Goal: Task Accomplishment & Management: Manage account settings

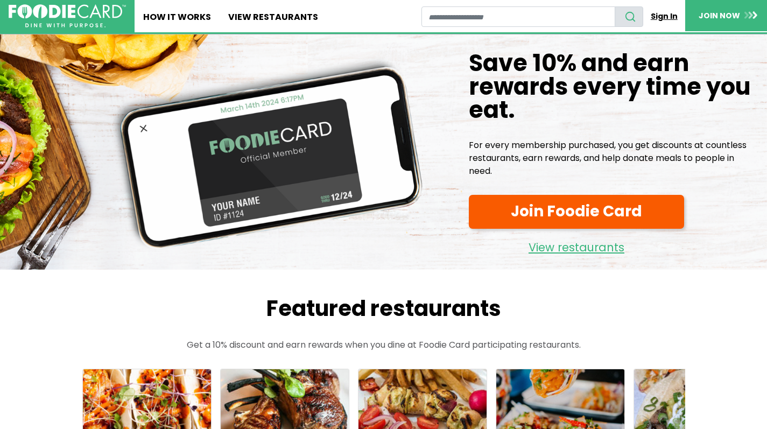
click at [663, 14] on link "Sign In" at bounding box center [665, 16] width 42 height 20
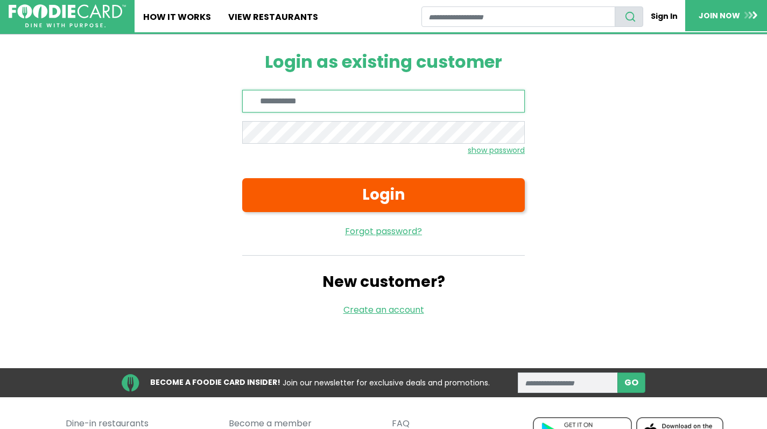
type input "**********"
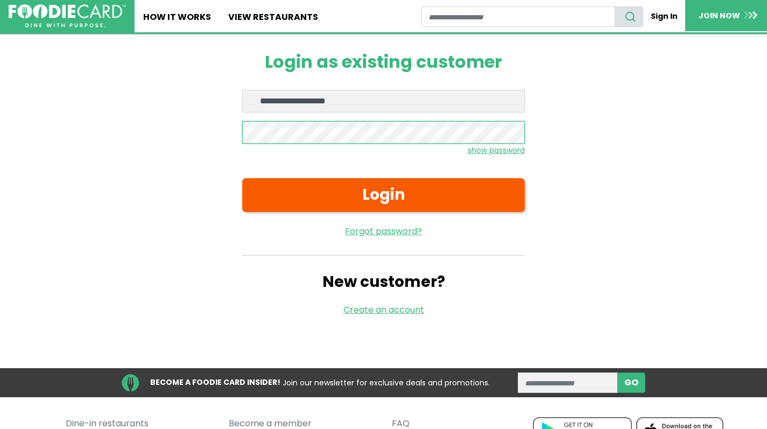
click at [383, 194] on button "Login" at bounding box center [383, 195] width 283 height 34
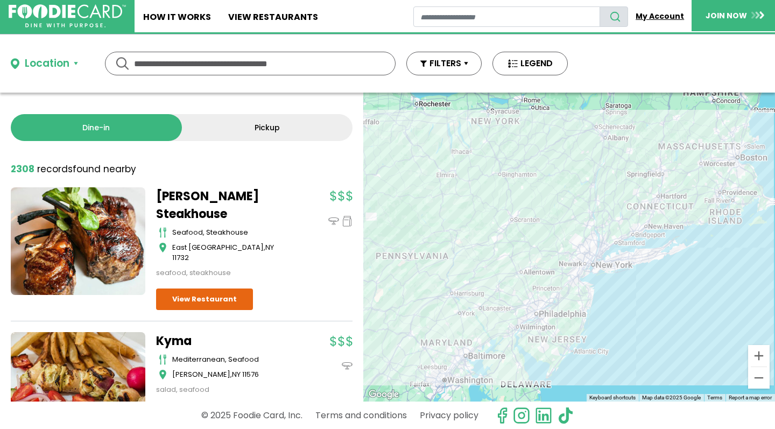
click at [655, 13] on link "My Account" at bounding box center [660, 16] width 64 height 20
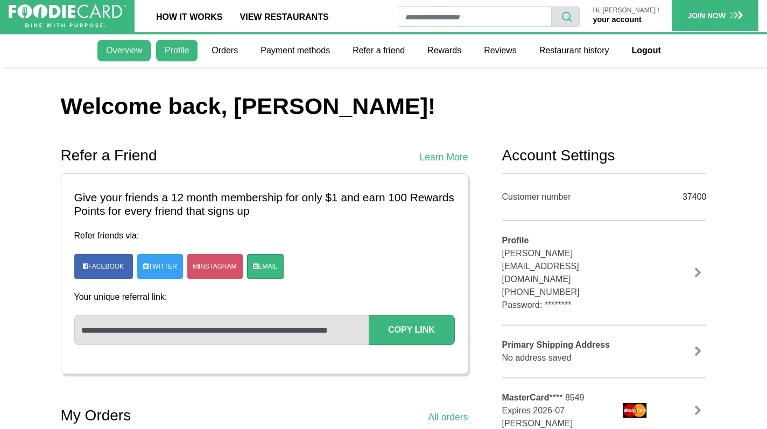
click at [176, 54] on link "Profile" at bounding box center [176, 51] width 41 height 22
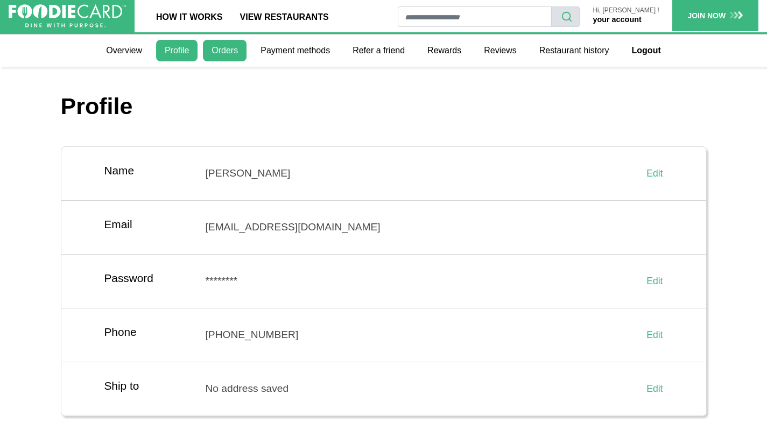
click at [230, 50] on link "Orders" at bounding box center [225, 51] width 44 height 22
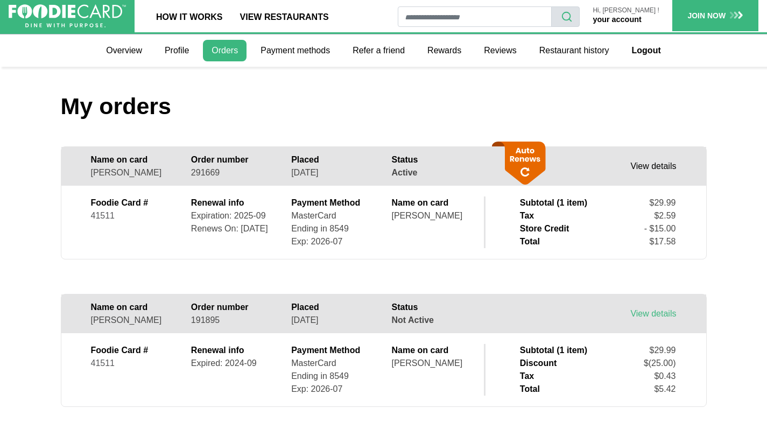
click at [661, 166] on link "View details" at bounding box center [654, 166] width 46 height 9
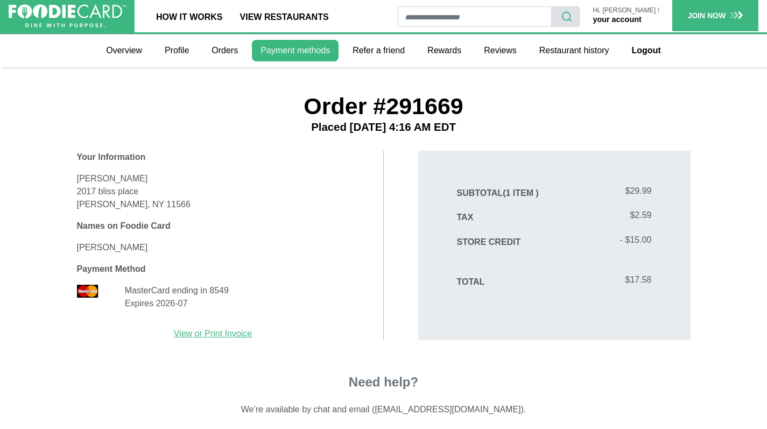
click at [285, 53] on link "Payment methods" at bounding box center [295, 51] width 87 height 22
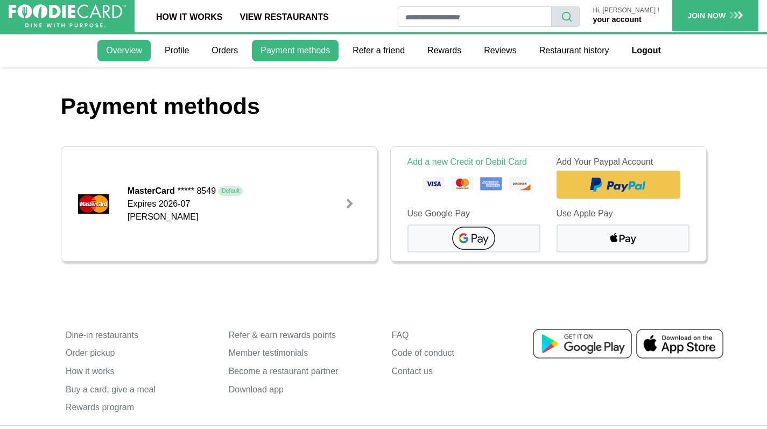
click at [130, 55] on link "Overview" at bounding box center [123, 51] width 53 height 22
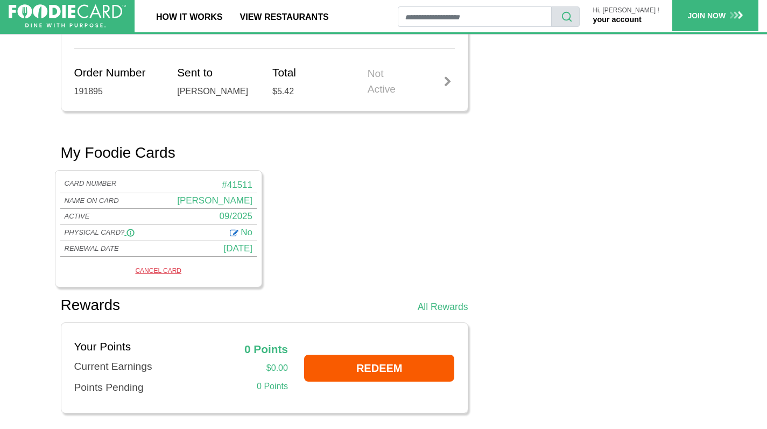
scroll to position [449, 0]
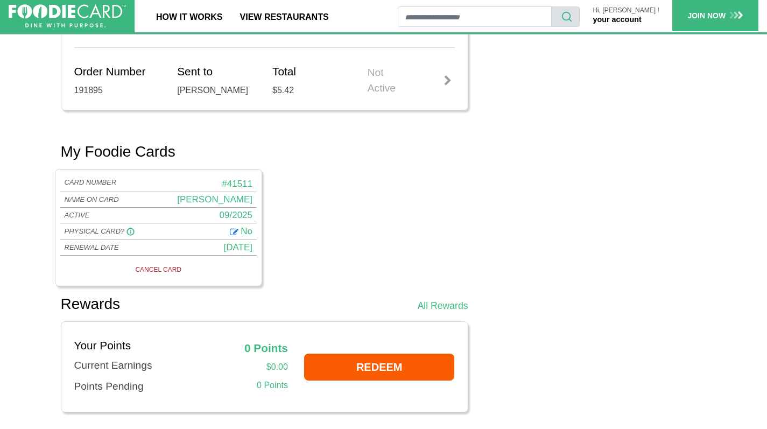
click at [159, 265] on link "CANCEL CARD" at bounding box center [159, 269] width 190 height 15
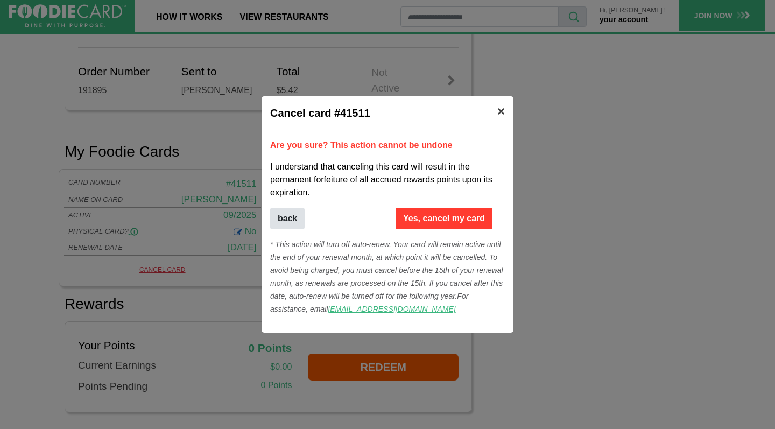
click at [504, 111] on span "×" at bounding box center [502, 111] width 8 height 15
